Goal: Task Accomplishment & Management: Manage account settings

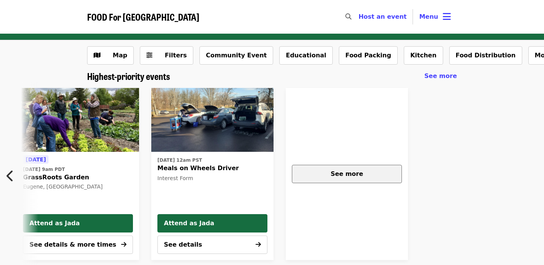
scroll to position [0, 473]
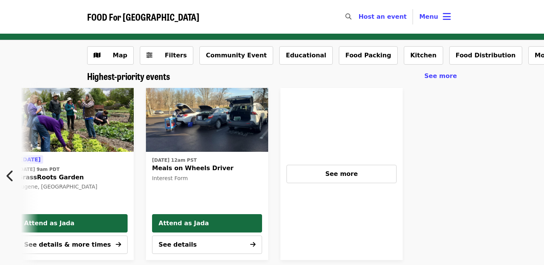
click at [348, 185] on div "See more" at bounding box center [342, 174] width 122 height 172
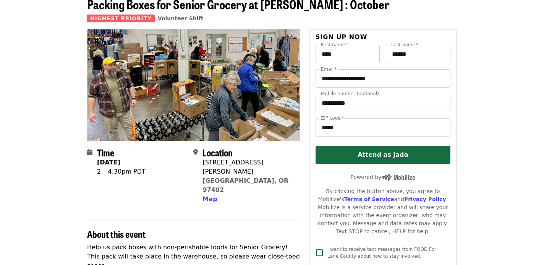
scroll to position [37, 0]
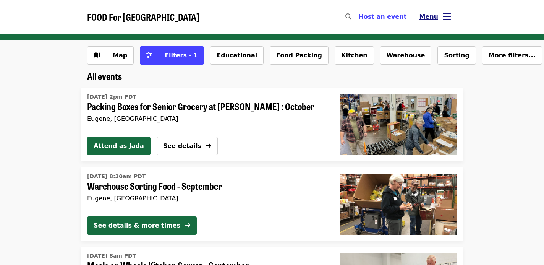
click at [448, 11] on icon "bars icon" at bounding box center [447, 16] width 8 height 11
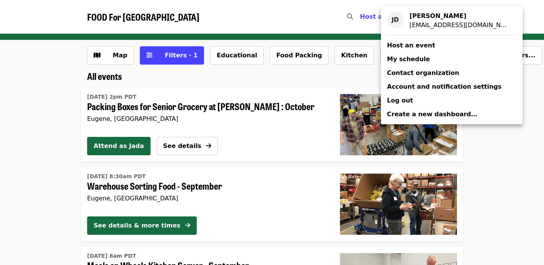
click at [419, 59] on span "My schedule" at bounding box center [408, 58] width 43 height 7
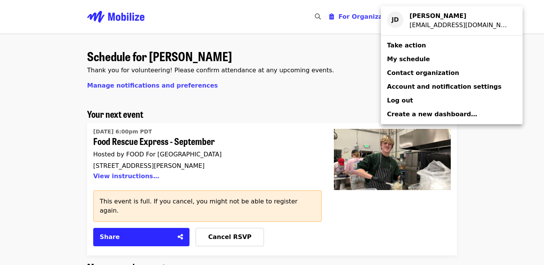
click at [291, 112] on div "Account menu" at bounding box center [272, 132] width 544 height 265
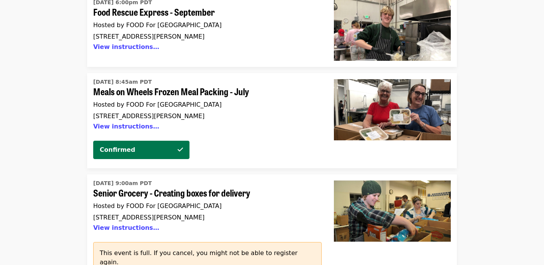
scroll to position [1746, 0]
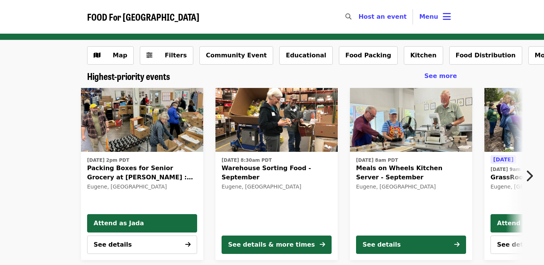
click at [529, 177] on icon "chevron-right icon" at bounding box center [530, 176] width 8 height 15
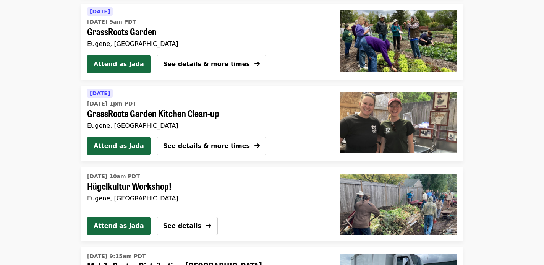
scroll to position [797, 0]
